Goal: Check status: Check status

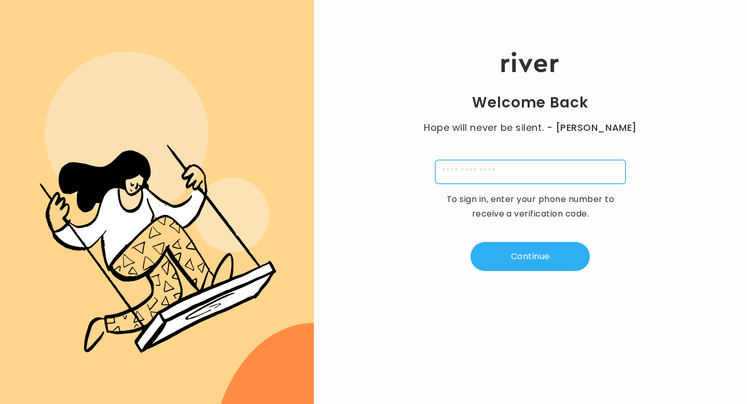
click at [529, 175] on input "tel" at bounding box center [530, 172] width 190 height 24
type input "**********"
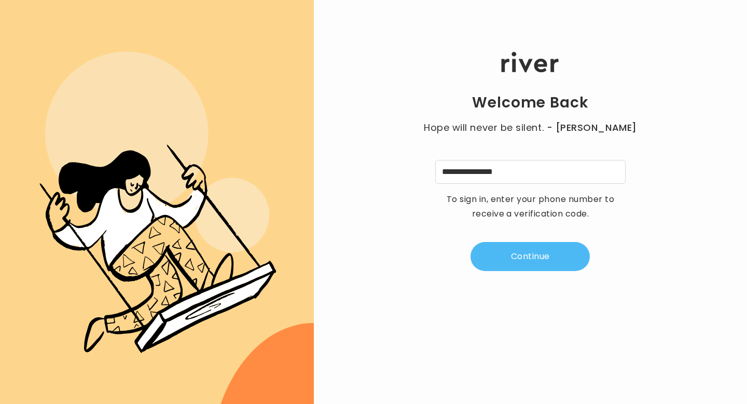
click at [511, 257] on button "Continue" at bounding box center [530, 256] width 119 height 29
type input "*"
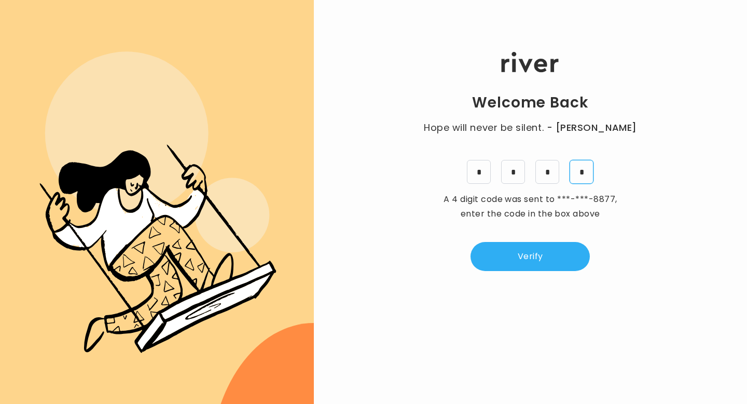
type input "*"
click at [555, 272] on div "Welcome Back Hope will never be silent. - [PERSON_NAME] * * * * A 4 digit code …" at bounding box center [530, 161] width 433 height 242
click at [556, 255] on button "Verify" at bounding box center [530, 256] width 119 height 29
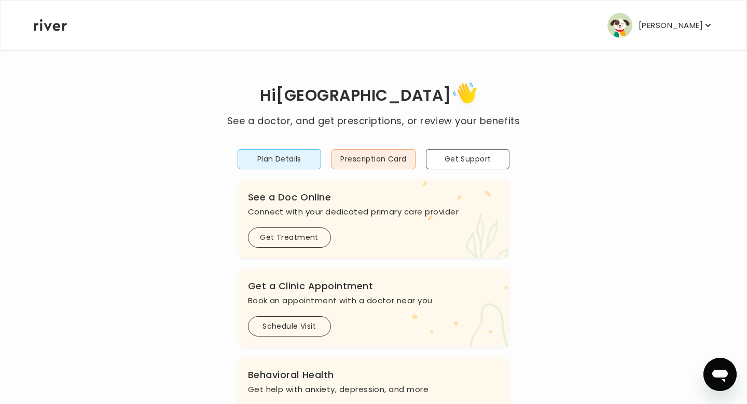
click at [655, 19] on p "[PERSON_NAME]" at bounding box center [671, 25] width 64 height 15
click at [310, 159] on button "Plan Details" at bounding box center [280, 159] width 84 height 20
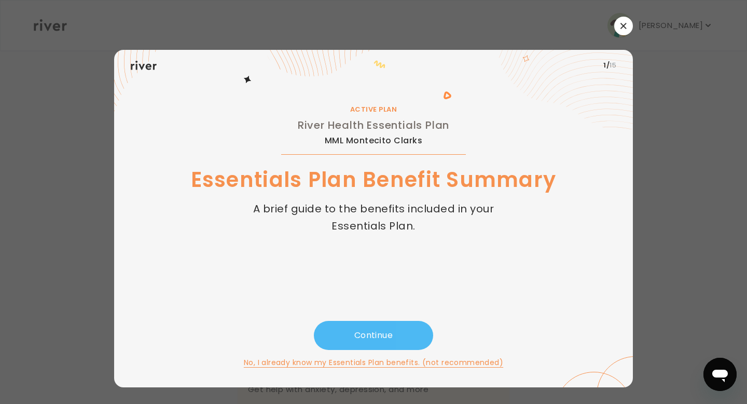
click at [392, 339] on button "Continue" at bounding box center [373, 335] width 119 height 29
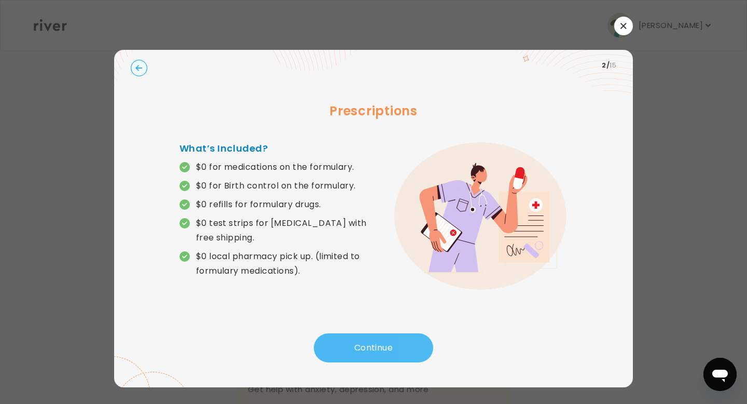
click at [392, 339] on button "Continue" at bounding box center [373, 347] width 119 height 29
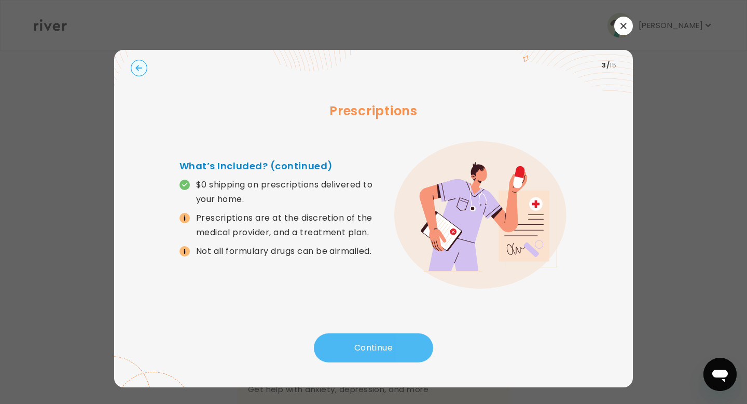
click at [392, 339] on button "Continue" at bounding box center [373, 347] width 119 height 29
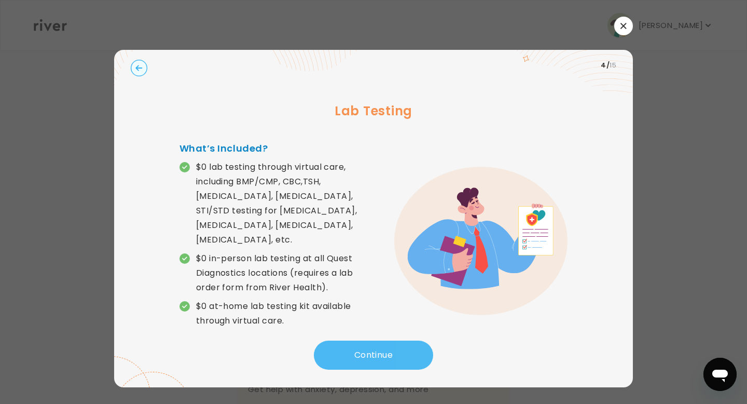
click at [392, 340] on button "Continue" at bounding box center [373, 354] width 119 height 29
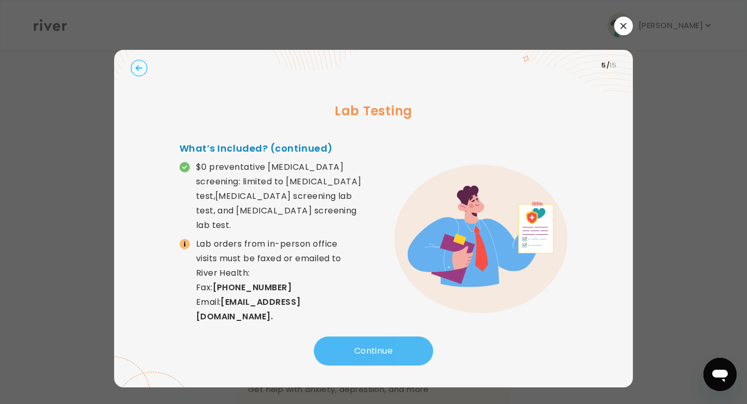
click at [368, 355] on button "Continue" at bounding box center [373, 350] width 119 height 29
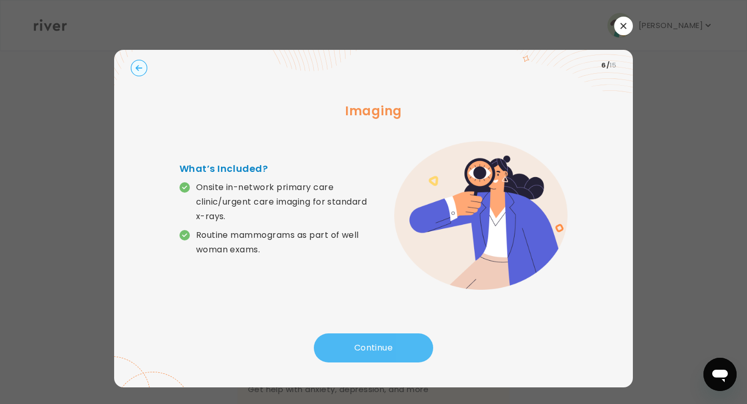
click at [368, 355] on button "Continue" at bounding box center [373, 347] width 119 height 29
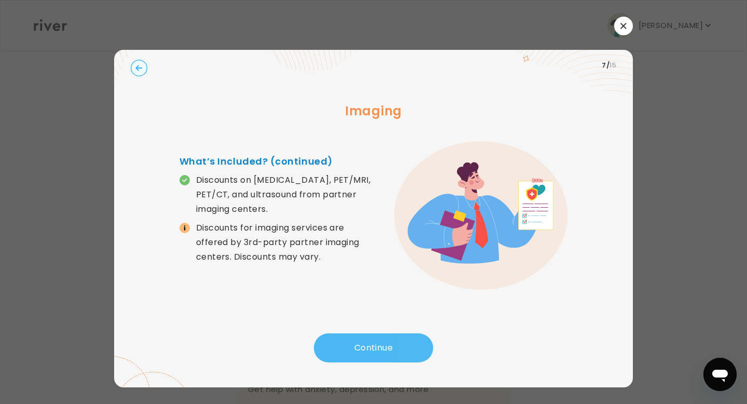
click at [382, 341] on button "Continue" at bounding box center [373, 347] width 119 height 29
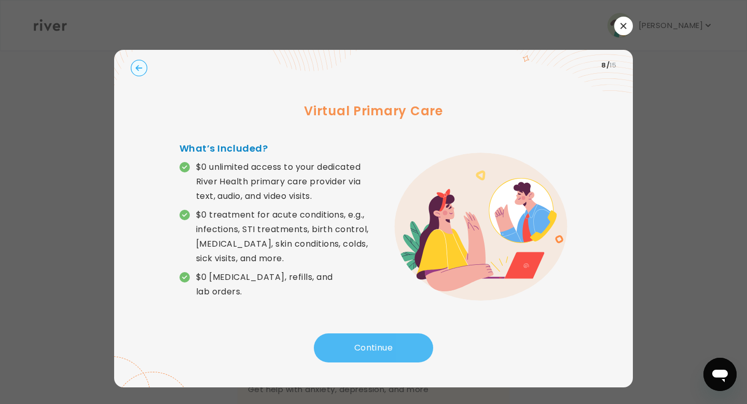
click at [402, 346] on button "Continue" at bounding box center [373, 347] width 119 height 29
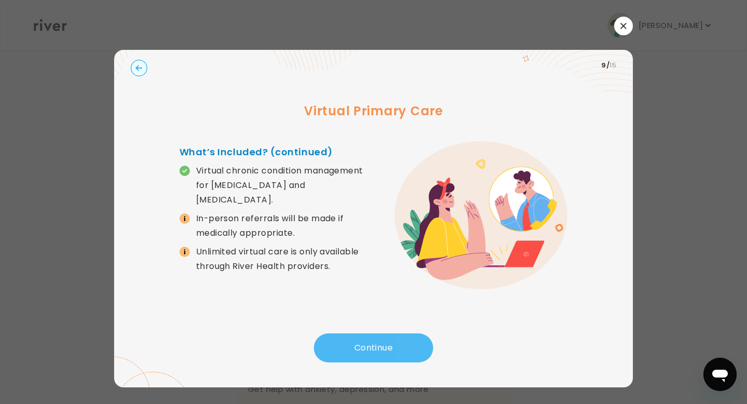
click at [402, 346] on button "Continue" at bounding box center [373, 347] width 119 height 29
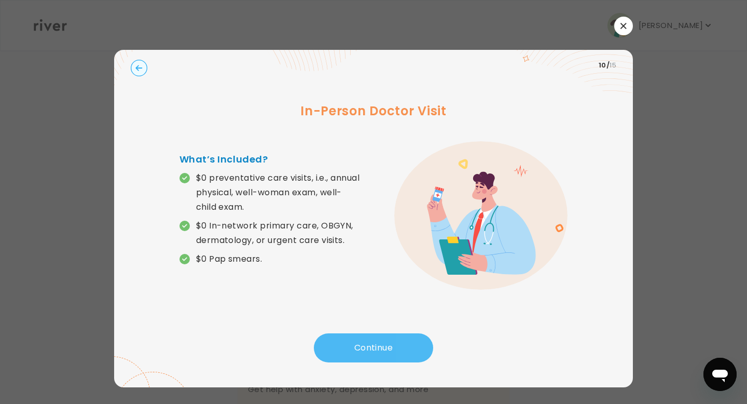
click at [402, 346] on button "Continue" at bounding box center [373, 347] width 119 height 29
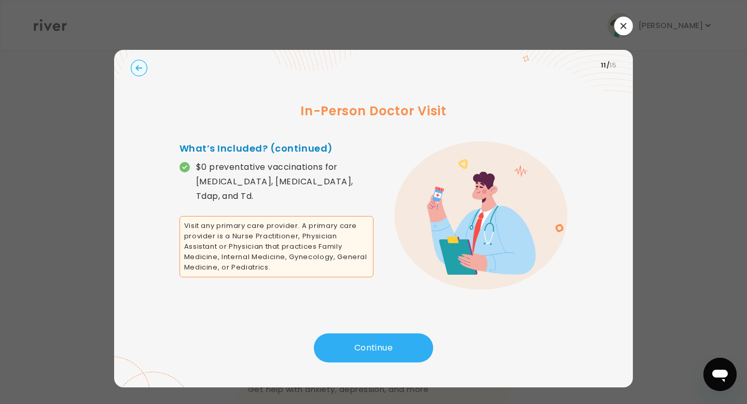
click at [136, 66] on circle "button" at bounding box center [139, 68] width 16 height 16
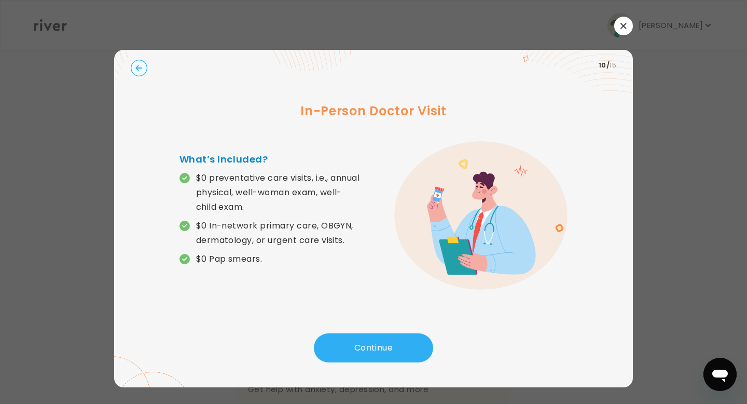
click at [136, 66] on circle "button" at bounding box center [139, 68] width 16 height 16
